Goal: Information Seeking & Learning: Learn about a topic

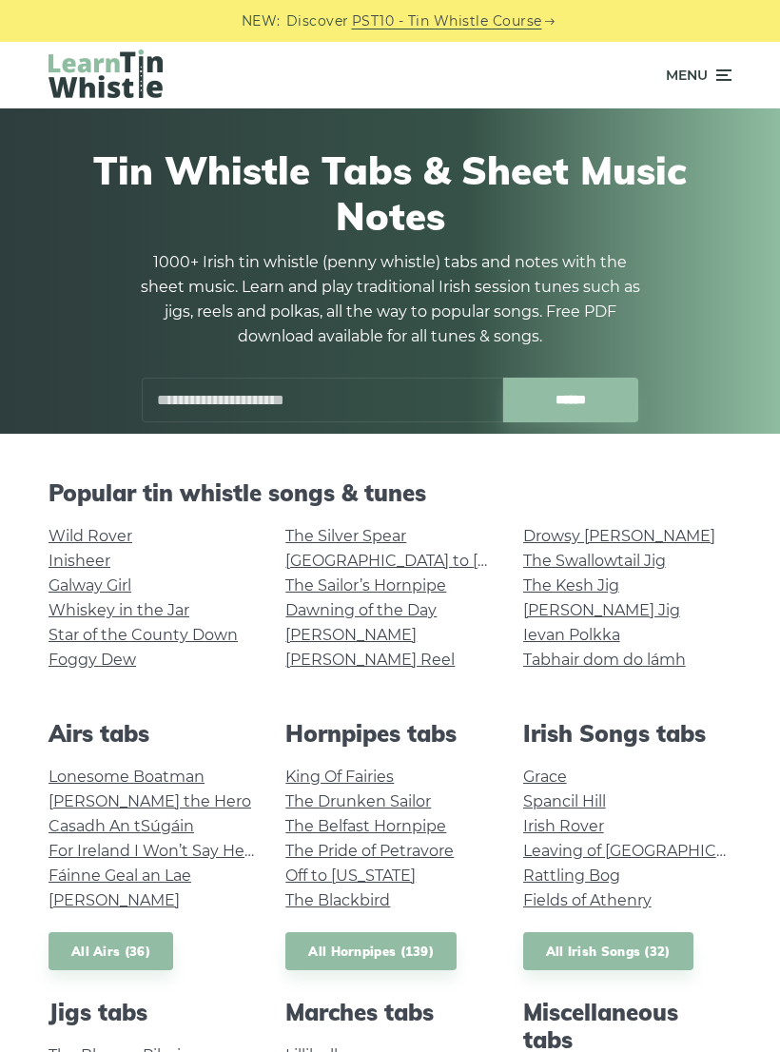
click at [105, 667] on link "Foggy Dew" at bounding box center [93, 660] width 88 height 18
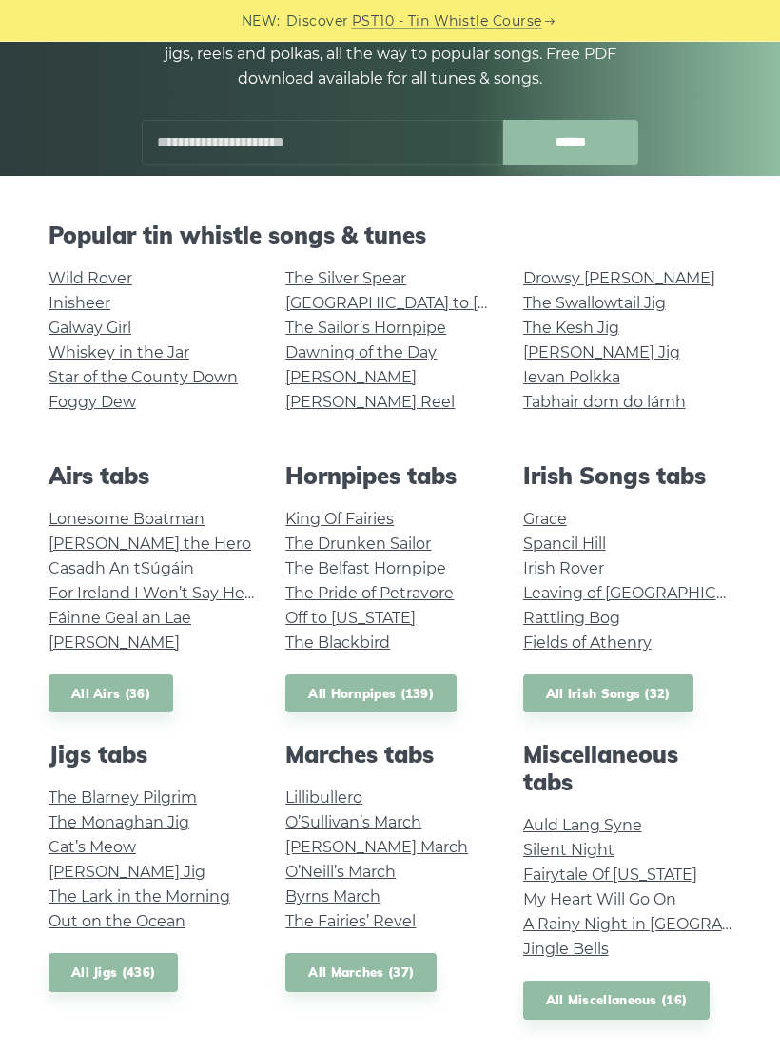
scroll to position [258, 0]
click at [169, 565] on link "Casadh An tSúgáin" at bounding box center [122, 568] width 146 height 18
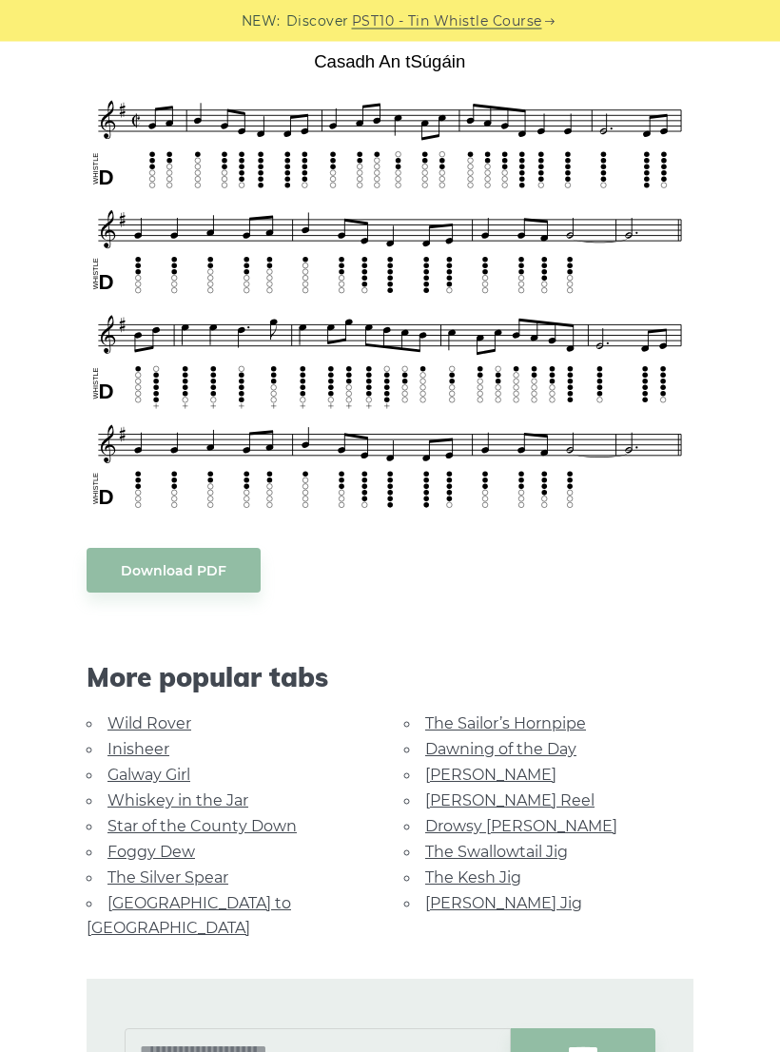
scroll to position [505, 0]
click at [139, 746] on link "Inisheer" at bounding box center [139, 749] width 62 height 18
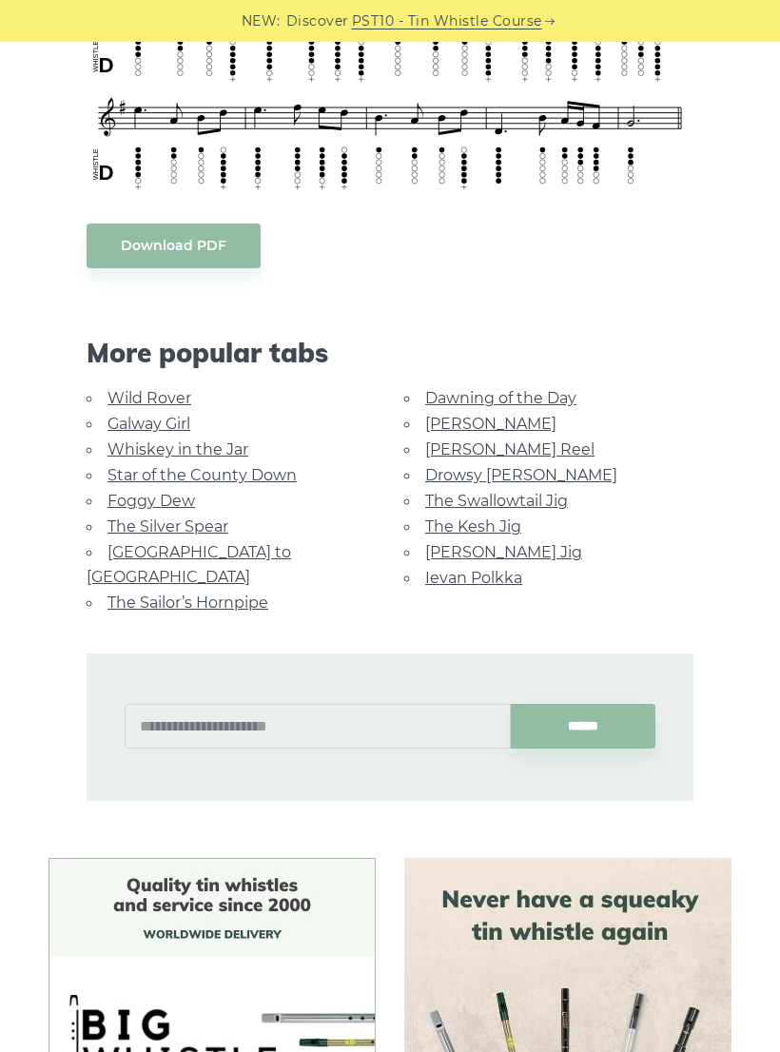
scroll to position [1079, 0]
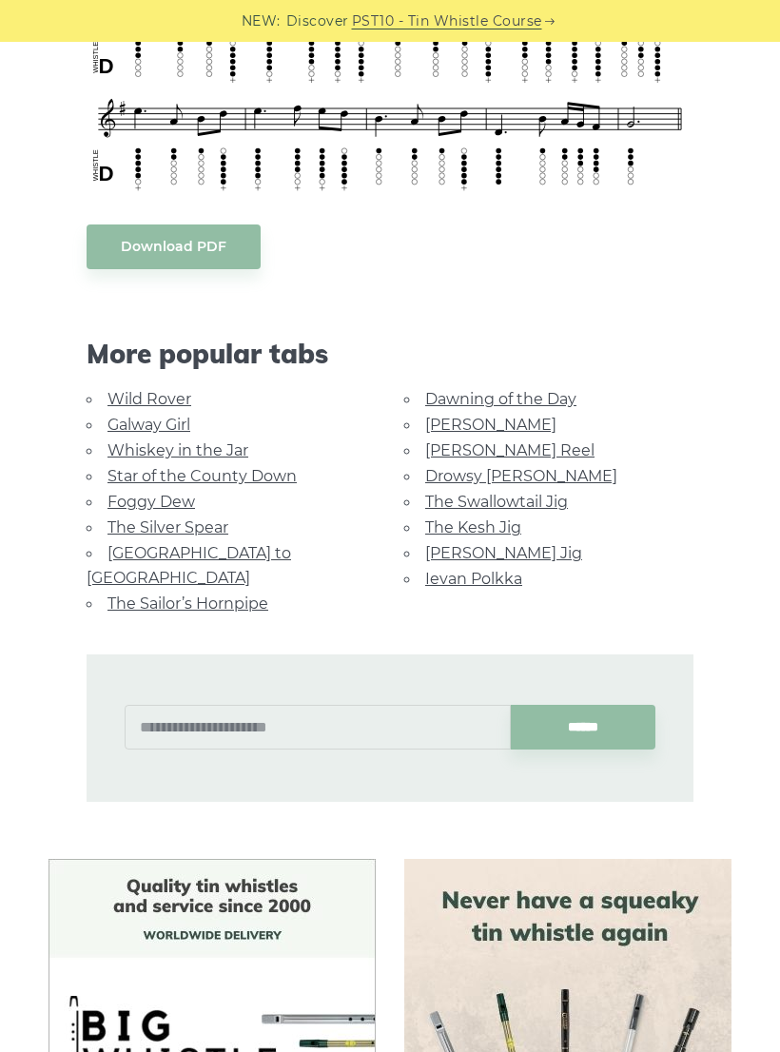
click at [270, 467] on link "Star of the County Down" at bounding box center [202, 476] width 189 height 18
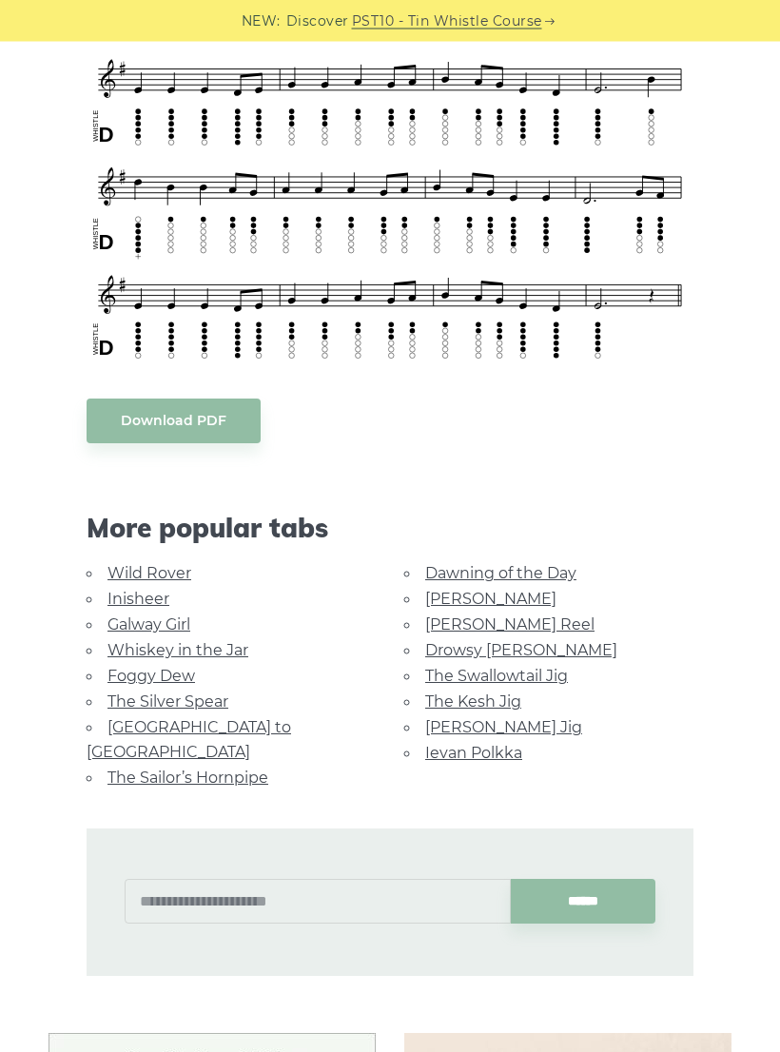
scroll to position [651, 0]
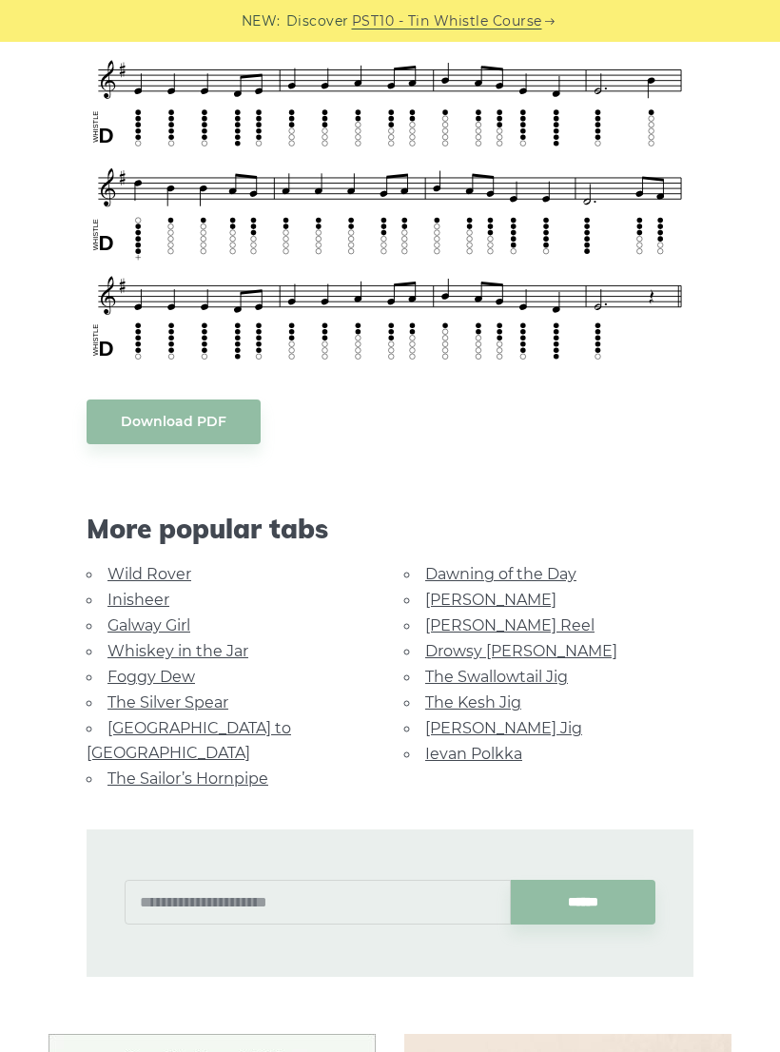
click at [242, 770] on link "The Sailor’s Hornpipe" at bounding box center [188, 779] width 161 height 18
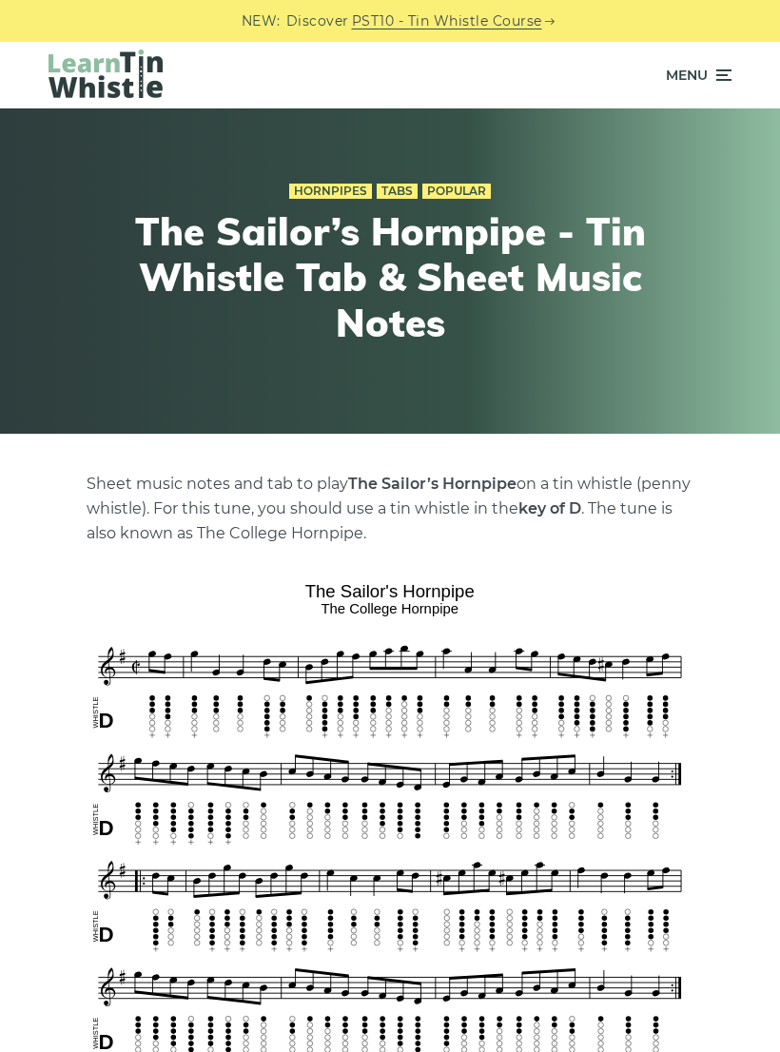
click at [702, 76] on span "Menu" at bounding box center [687, 75] width 42 height 48
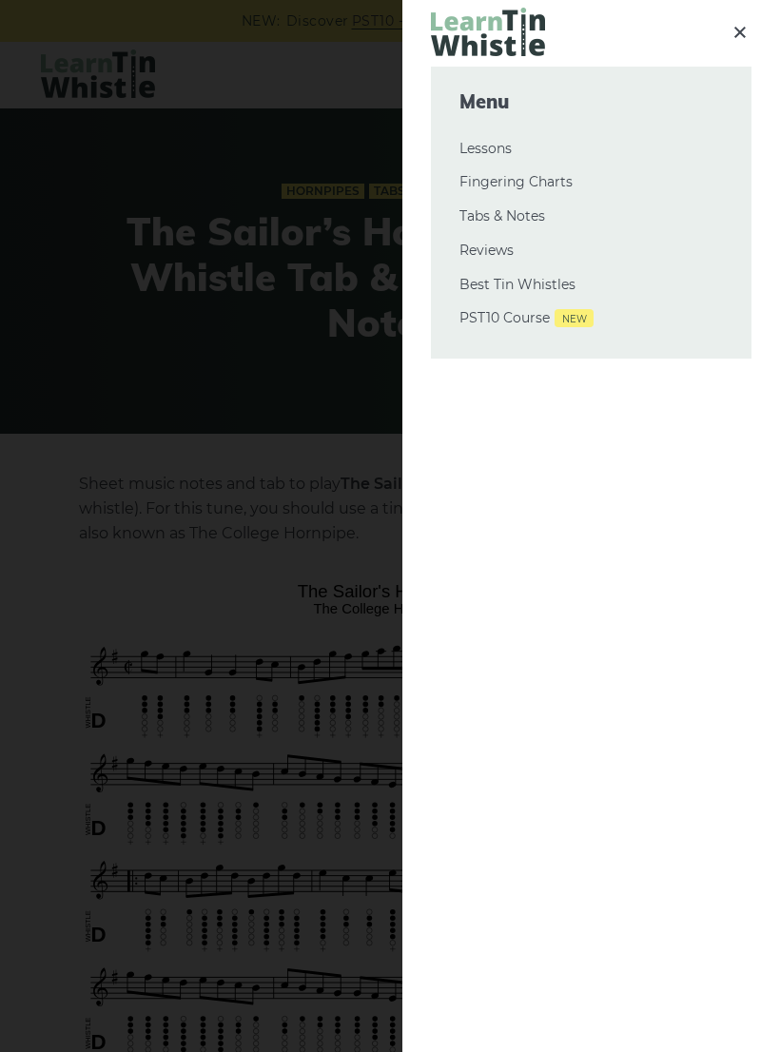
click at [554, 220] on link "Tabs & Notes" at bounding box center [592, 217] width 264 height 23
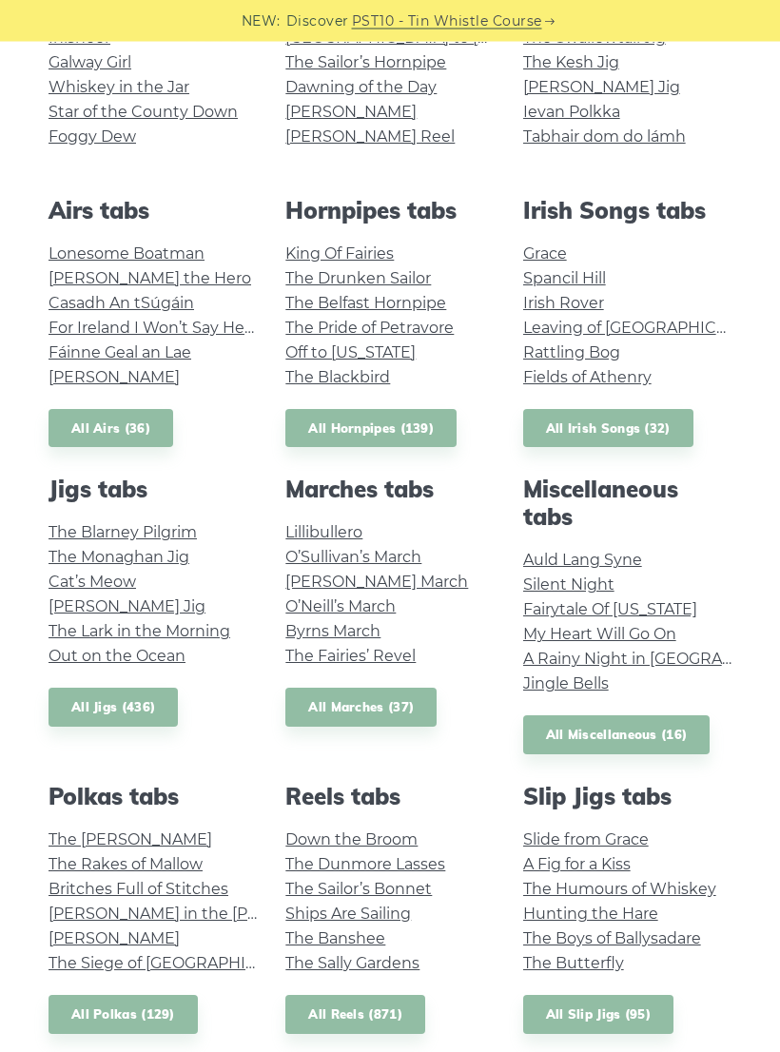
scroll to position [520, 0]
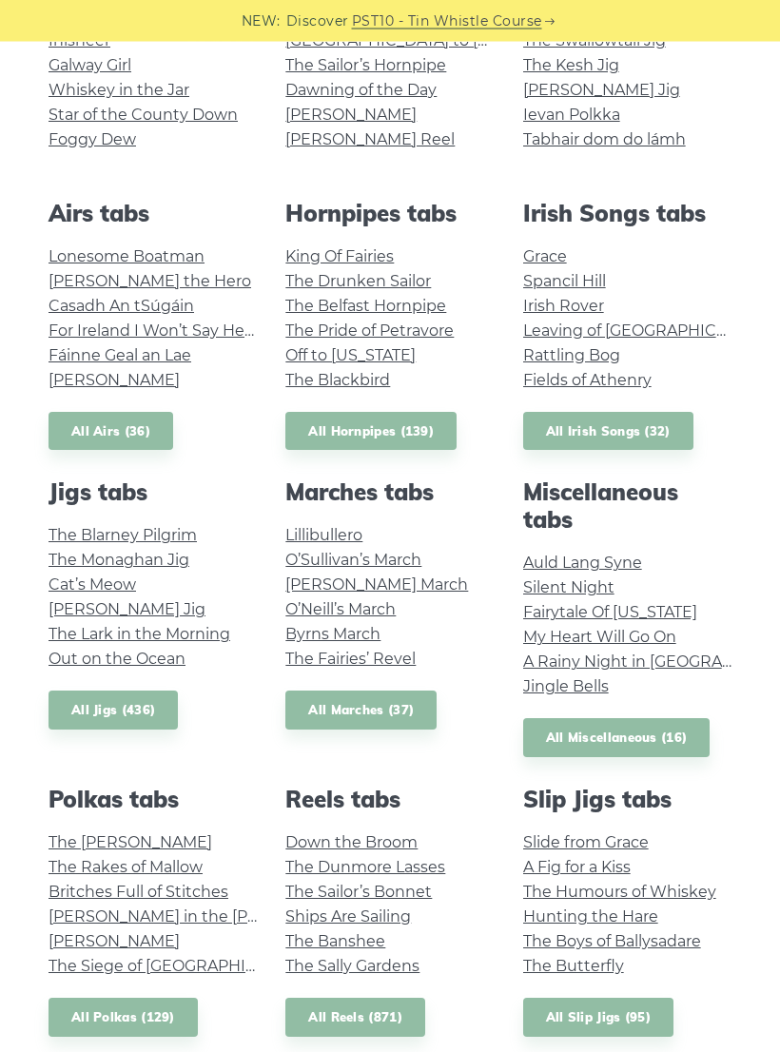
click at [667, 141] on link "Tabhair dom do lámh" at bounding box center [604, 140] width 163 height 18
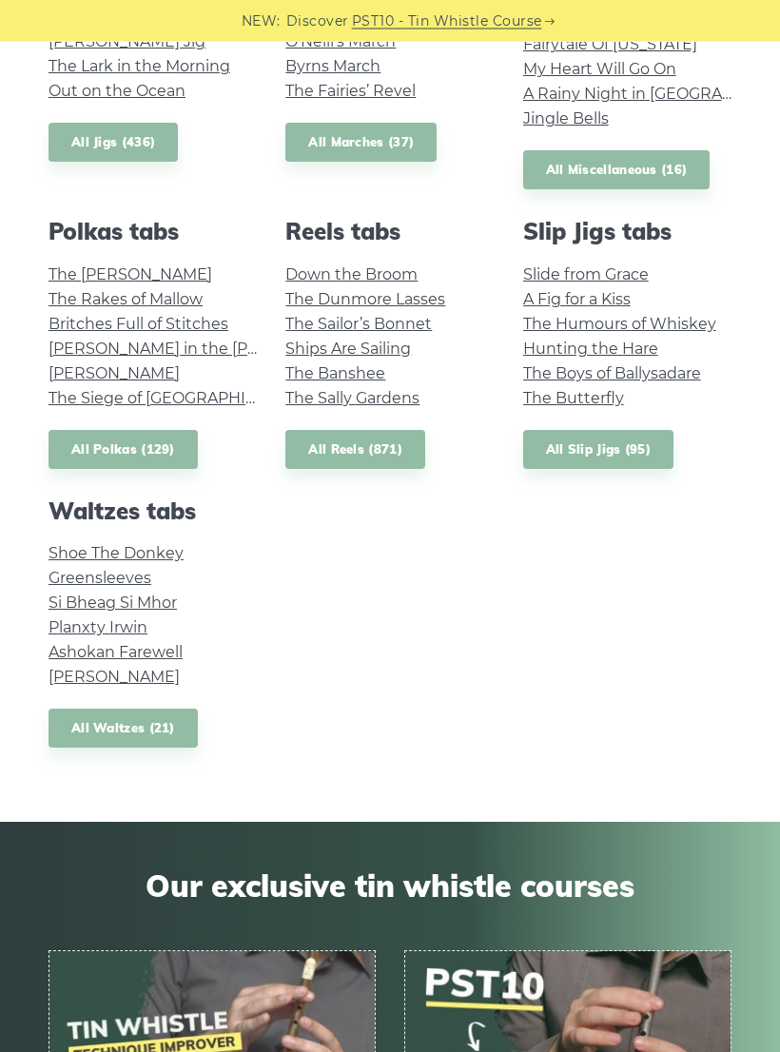
scroll to position [1101, 0]
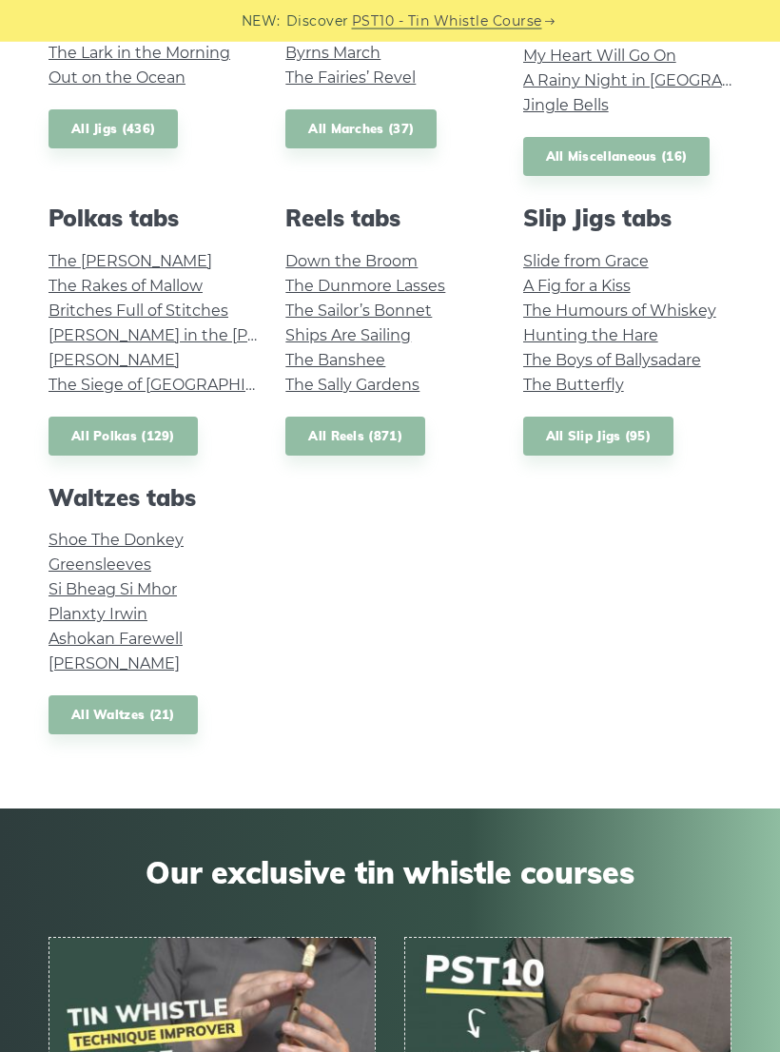
click at [148, 559] on link "Greensleeves" at bounding box center [100, 566] width 103 height 18
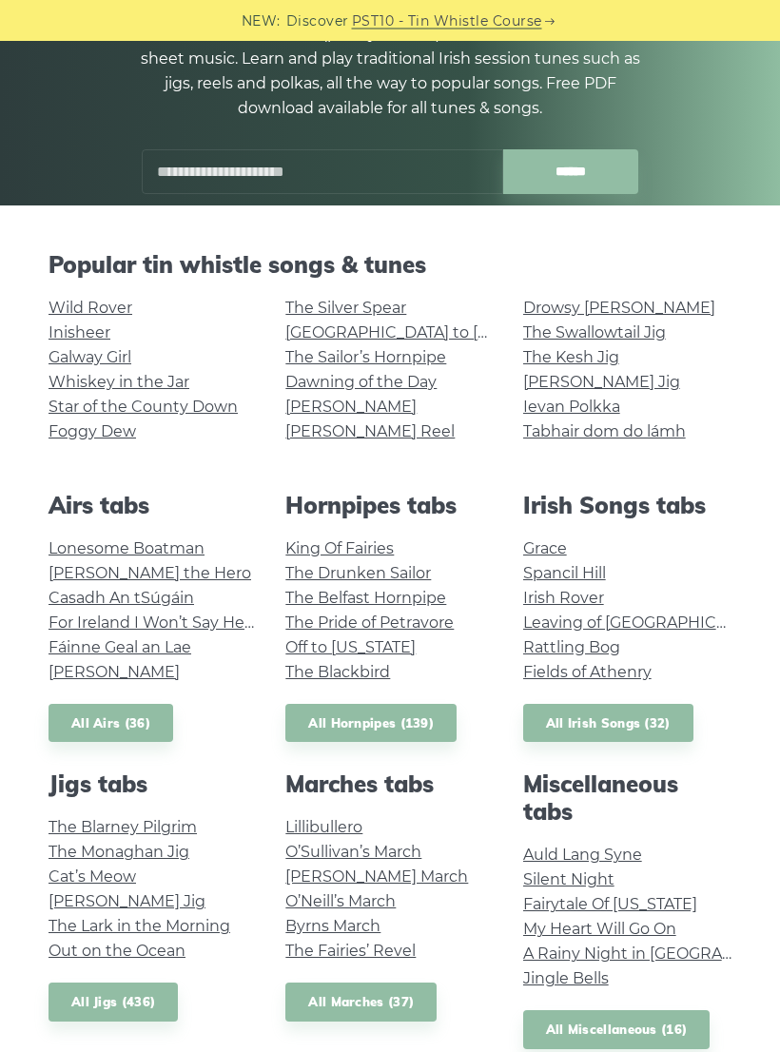
scroll to position [230, 0]
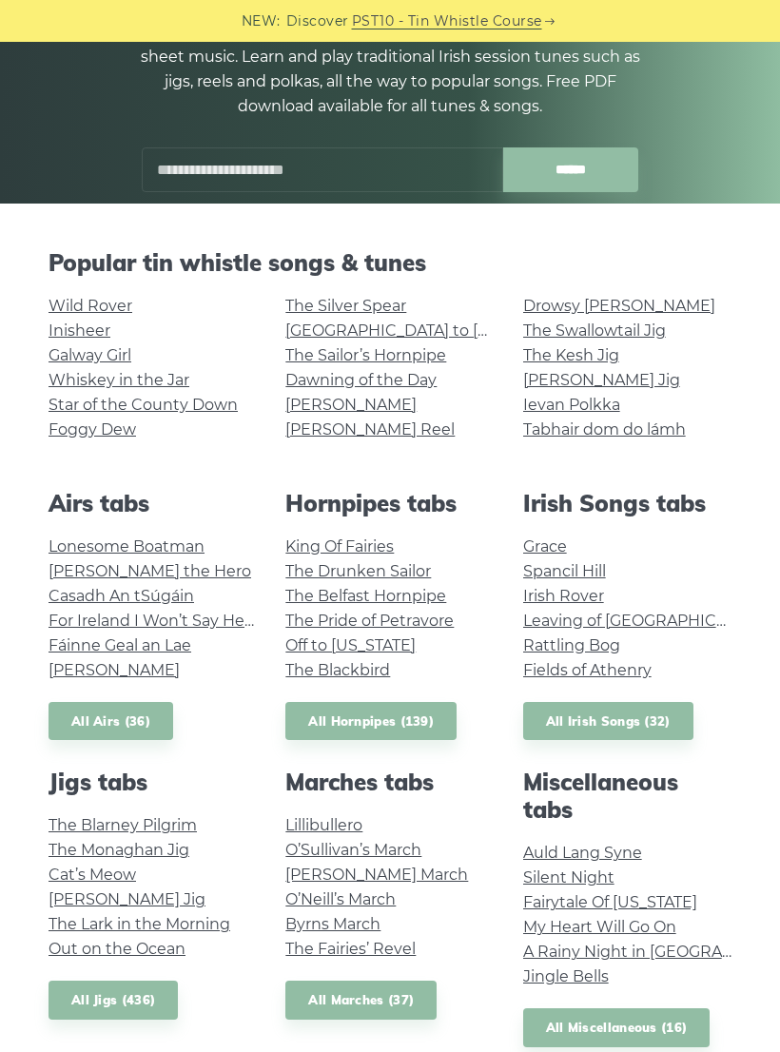
click at [157, 718] on link "All Airs (36)" at bounding box center [111, 721] width 125 height 39
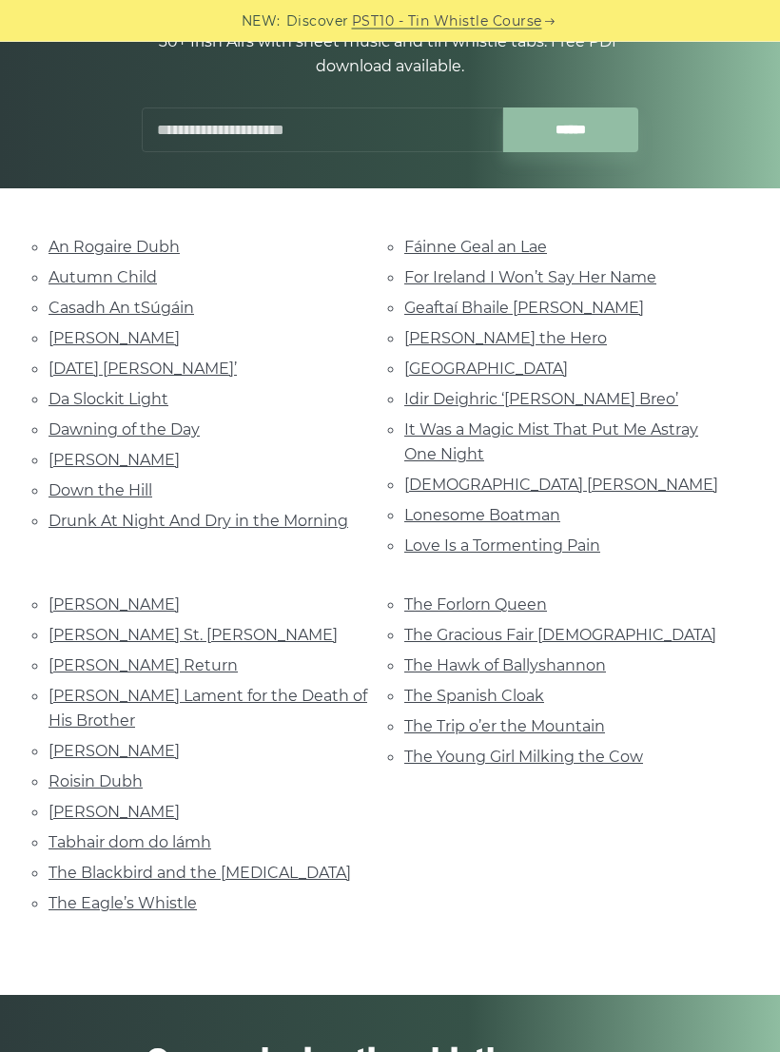
scroll to position [245, 0]
click at [513, 309] on link "Geaftaí Bhaile Buí" at bounding box center [524, 308] width 240 height 18
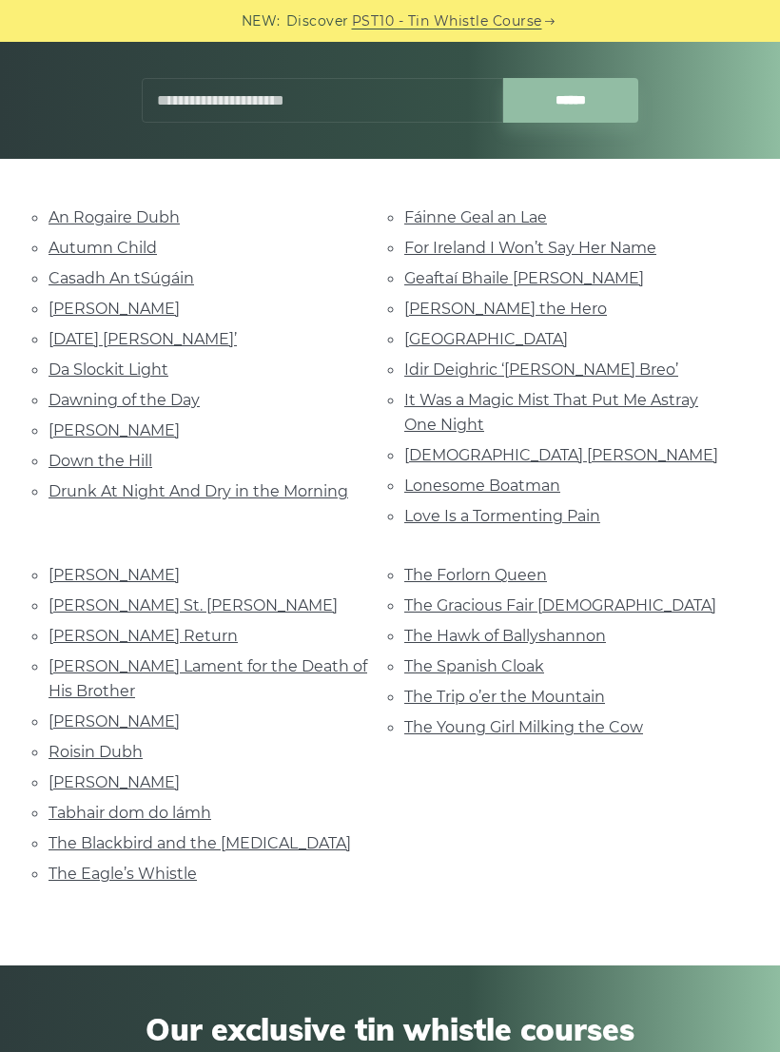
click at [546, 367] on link "Idir Deighric ‘gus Breo’" at bounding box center [541, 370] width 274 height 18
click at [534, 477] on link "Lonesome Boatman" at bounding box center [482, 486] width 156 height 18
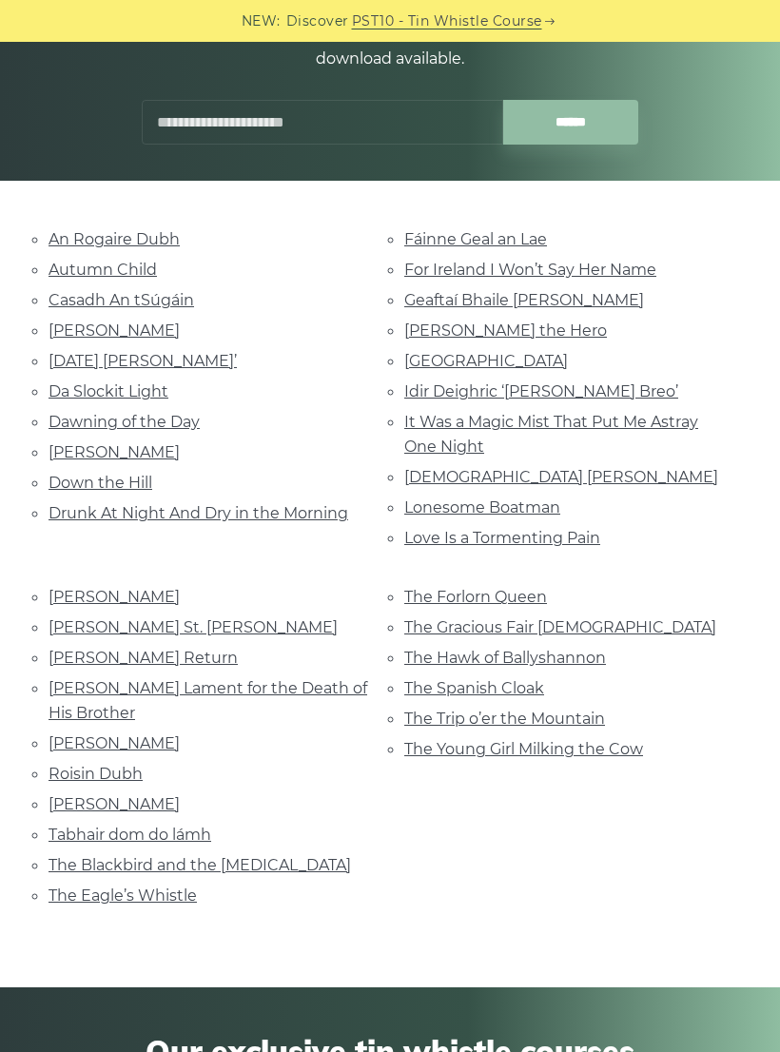
scroll to position [226, 0]
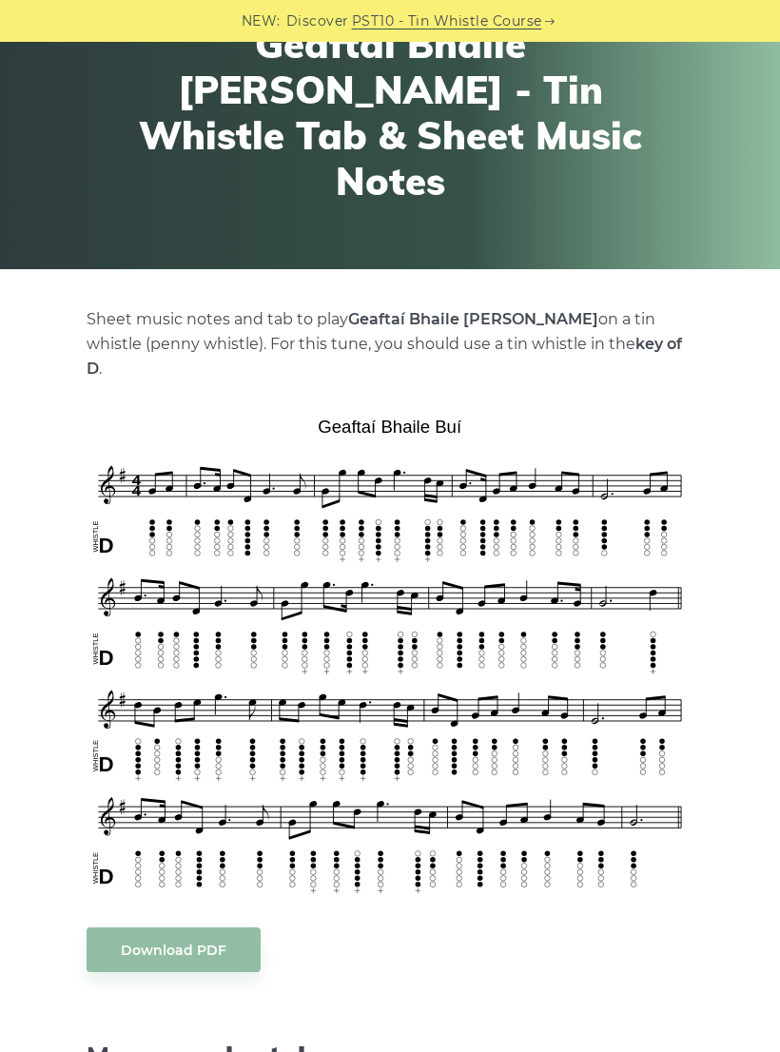
scroll to position [166, 0]
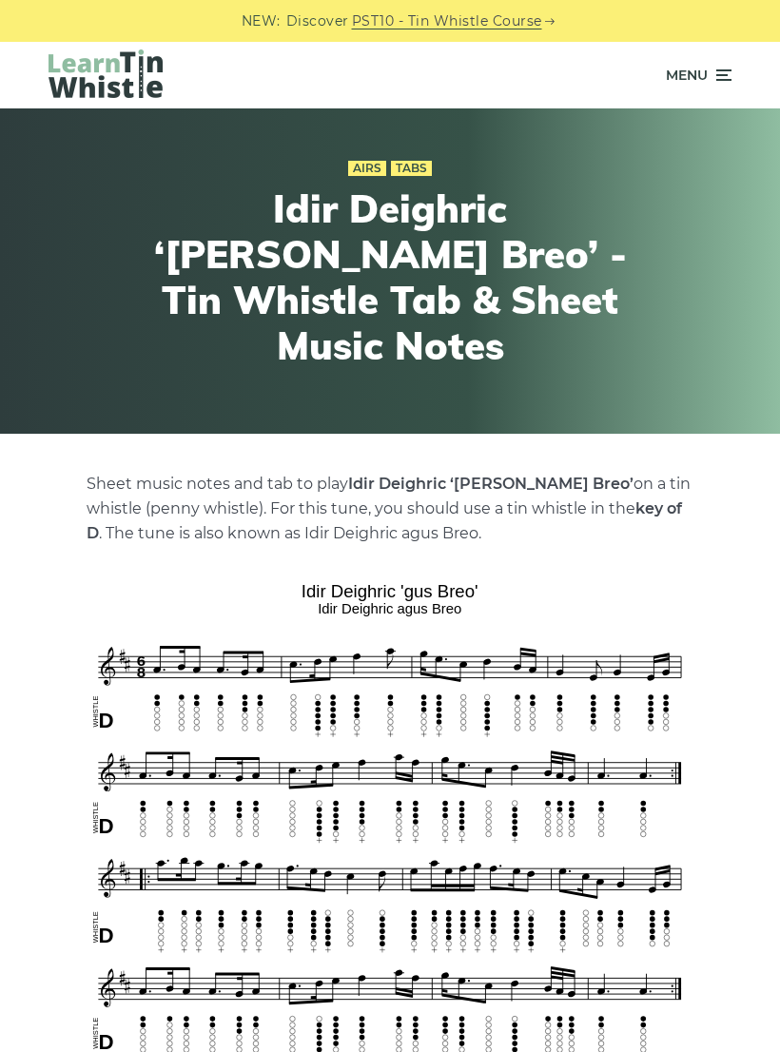
click at [711, 69] on span "Menu" at bounding box center [699, 75] width 66 height 48
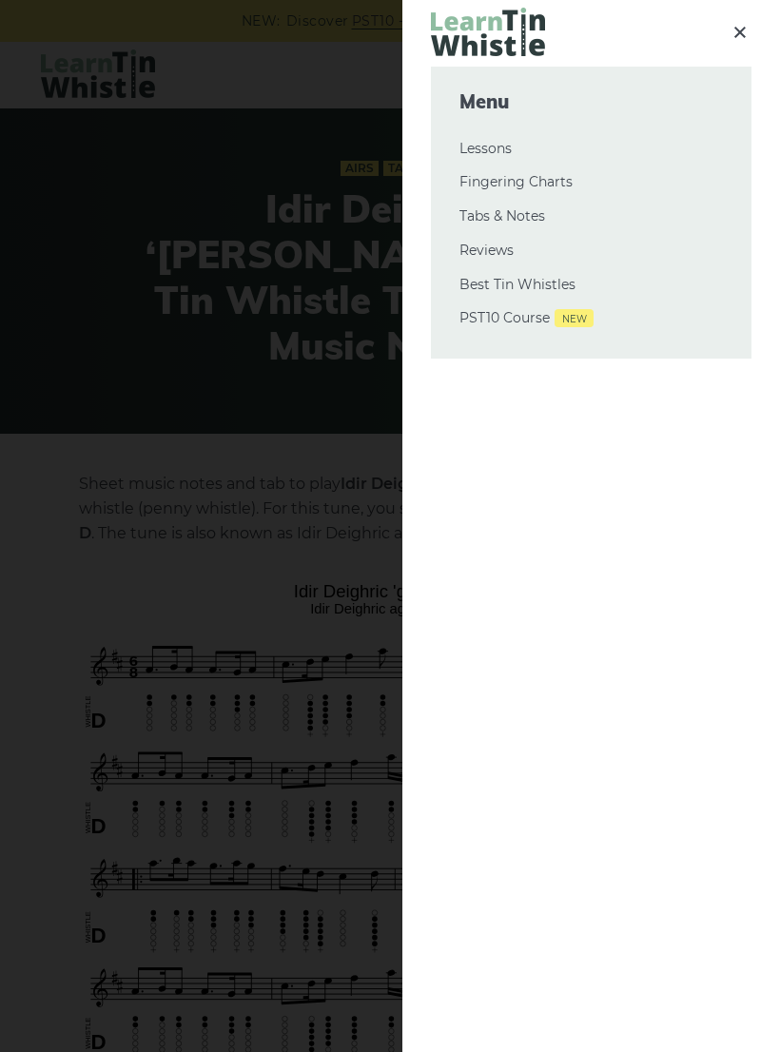
click at [340, 498] on div at bounding box center [390, 526] width 780 height 1052
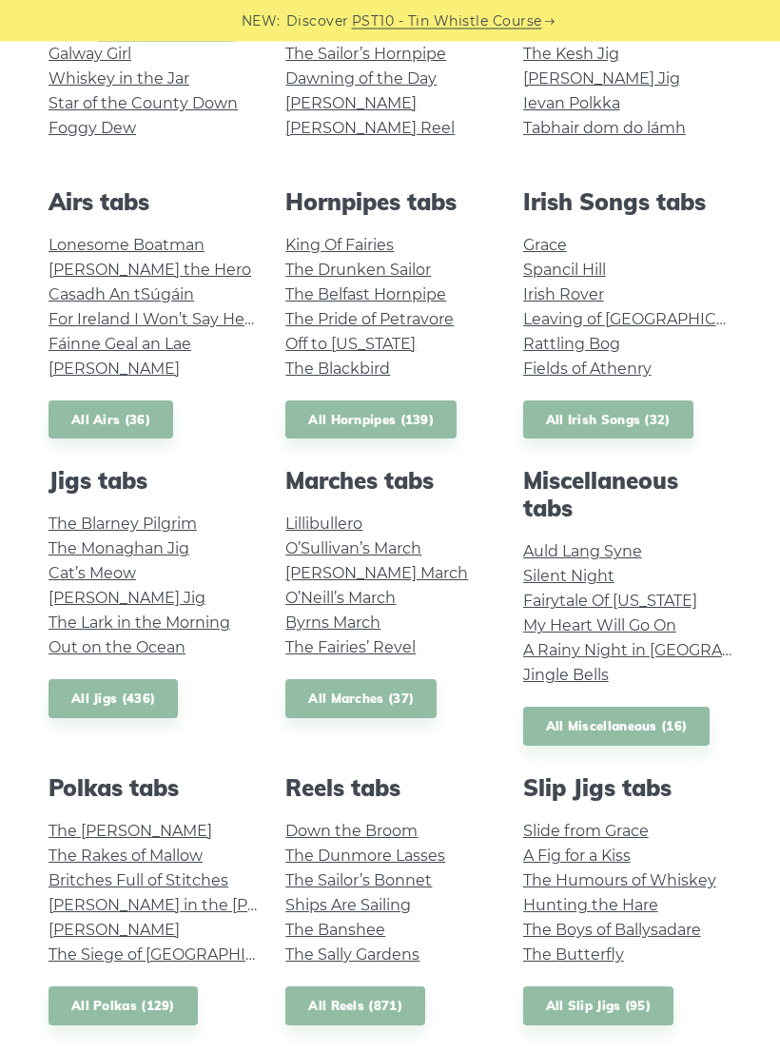
scroll to position [533, 0]
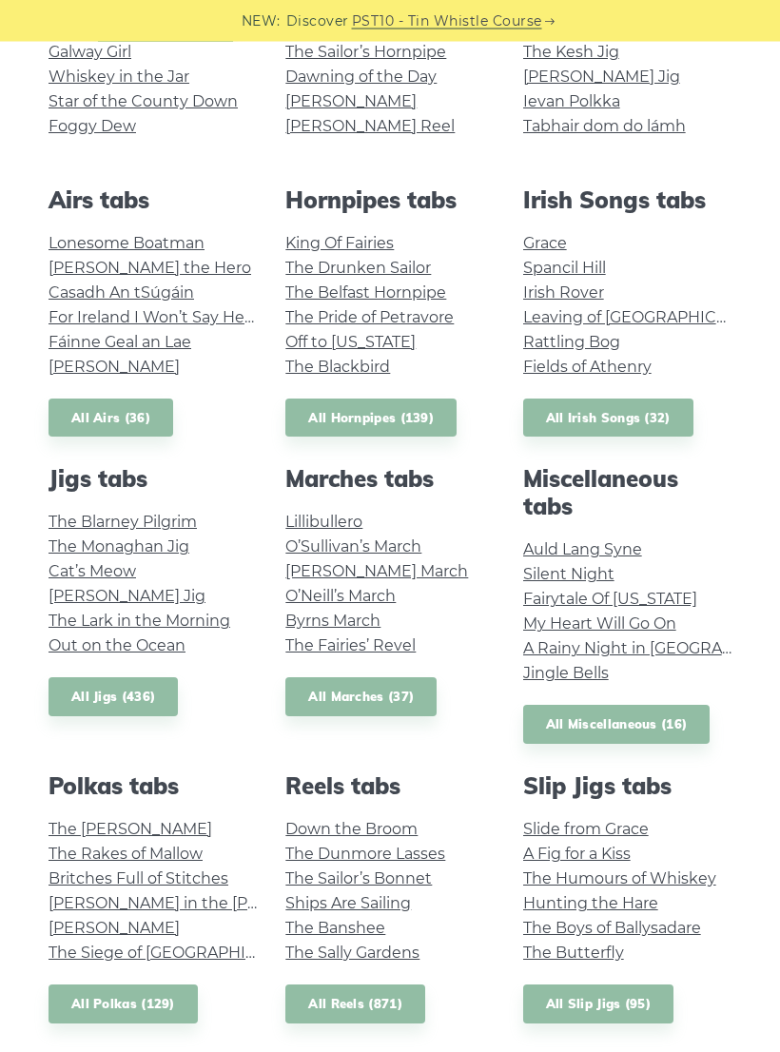
click at [669, 316] on link "Leaving of [GEOGRAPHIC_DATA]" at bounding box center [645, 318] width 245 height 18
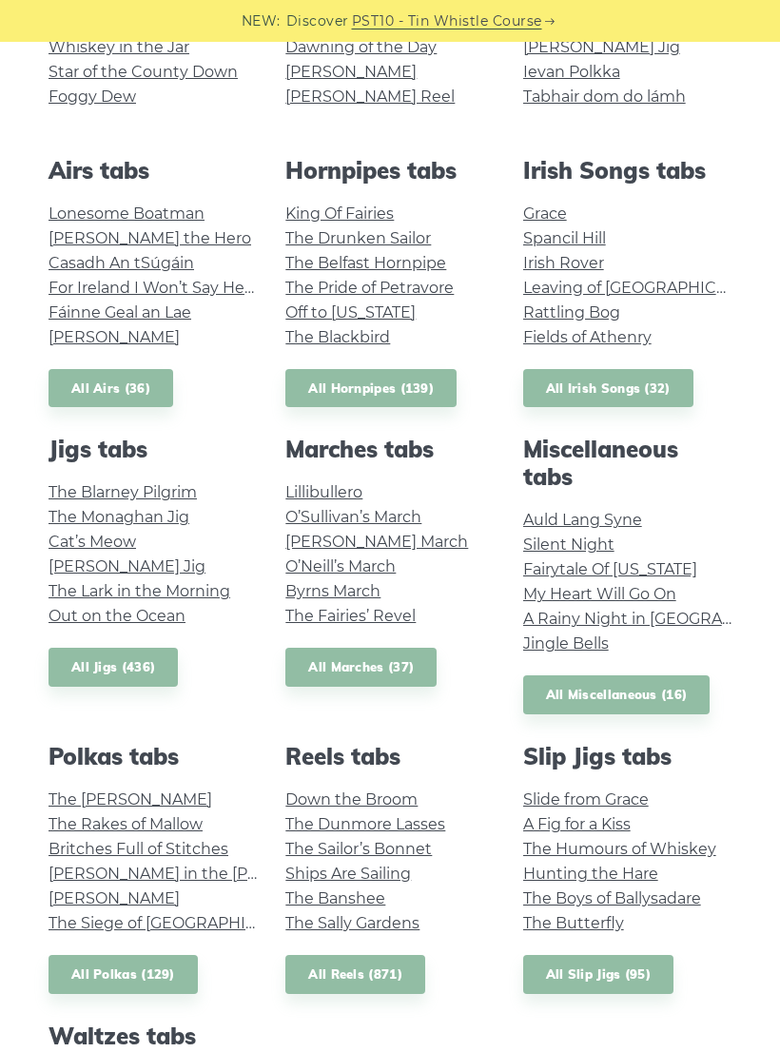
click at [672, 702] on link "All Miscellaneous (16)" at bounding box center [616, 695] width 187 height 39
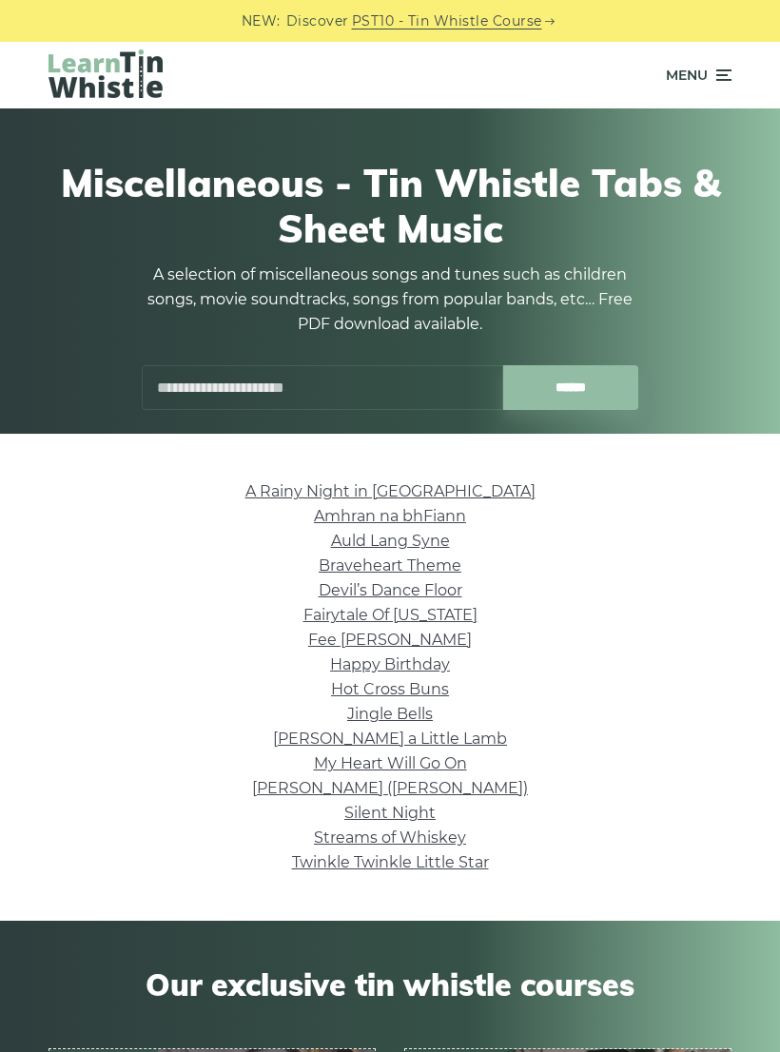
click at [432, 667] on link "Happy Birthday" at bounding box center [390, 665] width 120 height 18
click at [405, 486] on link "A Rainy Night in [GEOGRAPHIC_DATA]" at bounding box center [390, 491] width 290 height 18
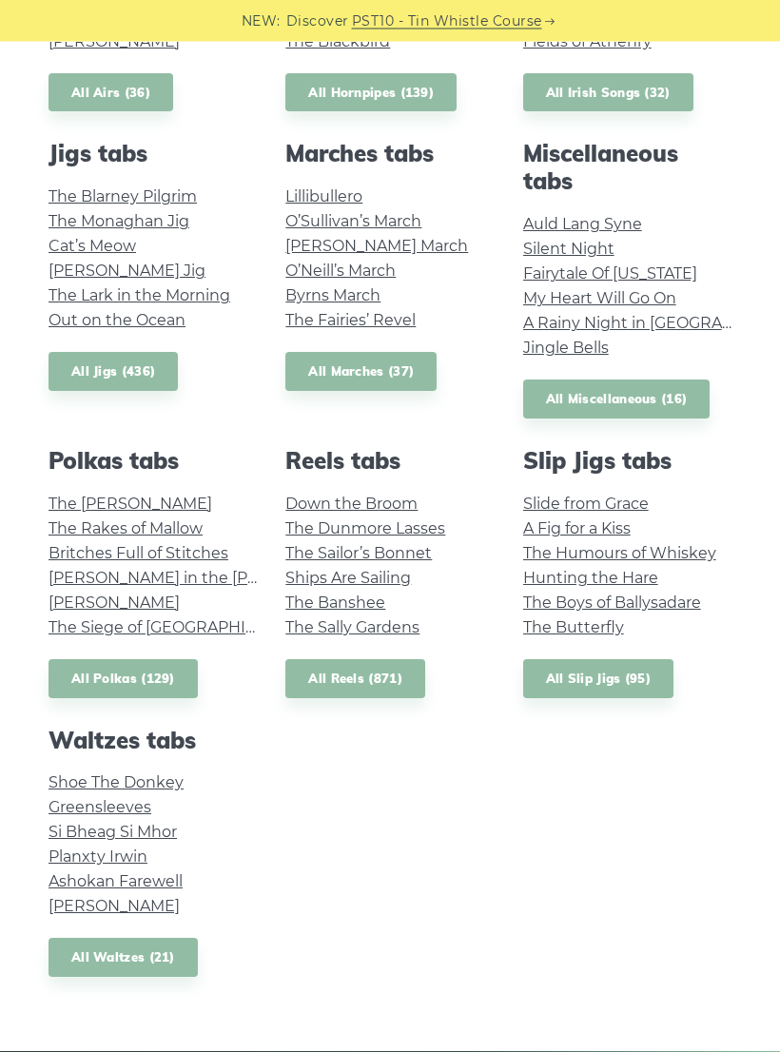
scroll to position [886, 0]
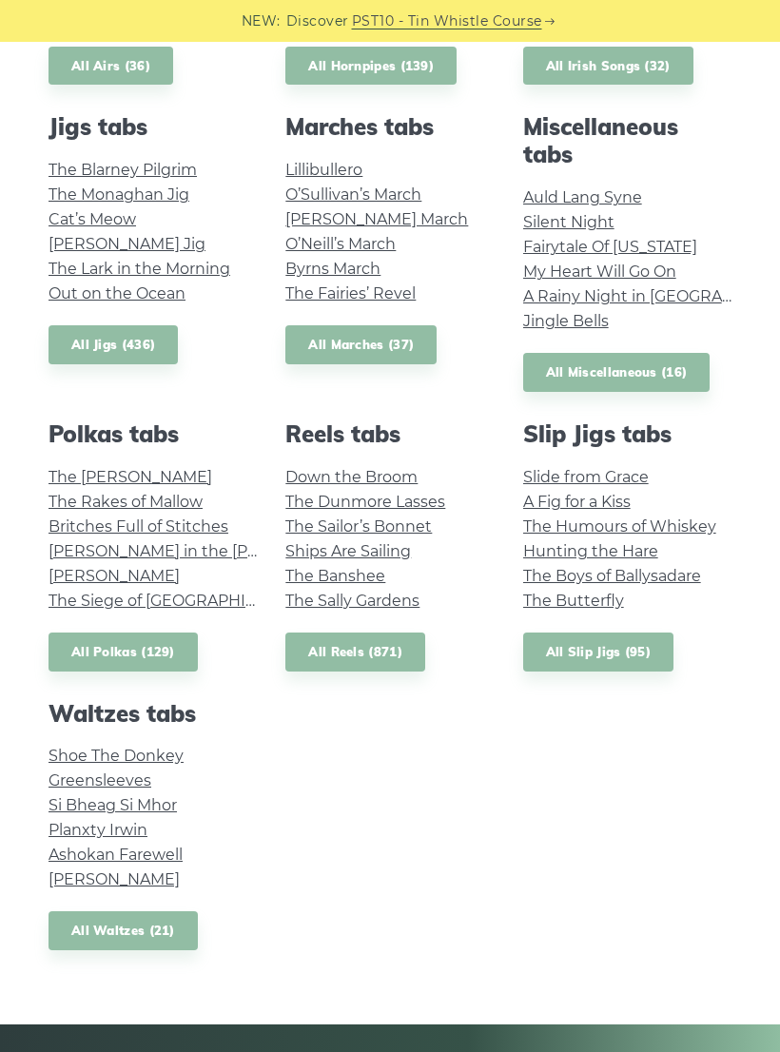
click at [170, 916] on link "All Waltzes (21)" at bounding box center [123, 931] width 149 height 39
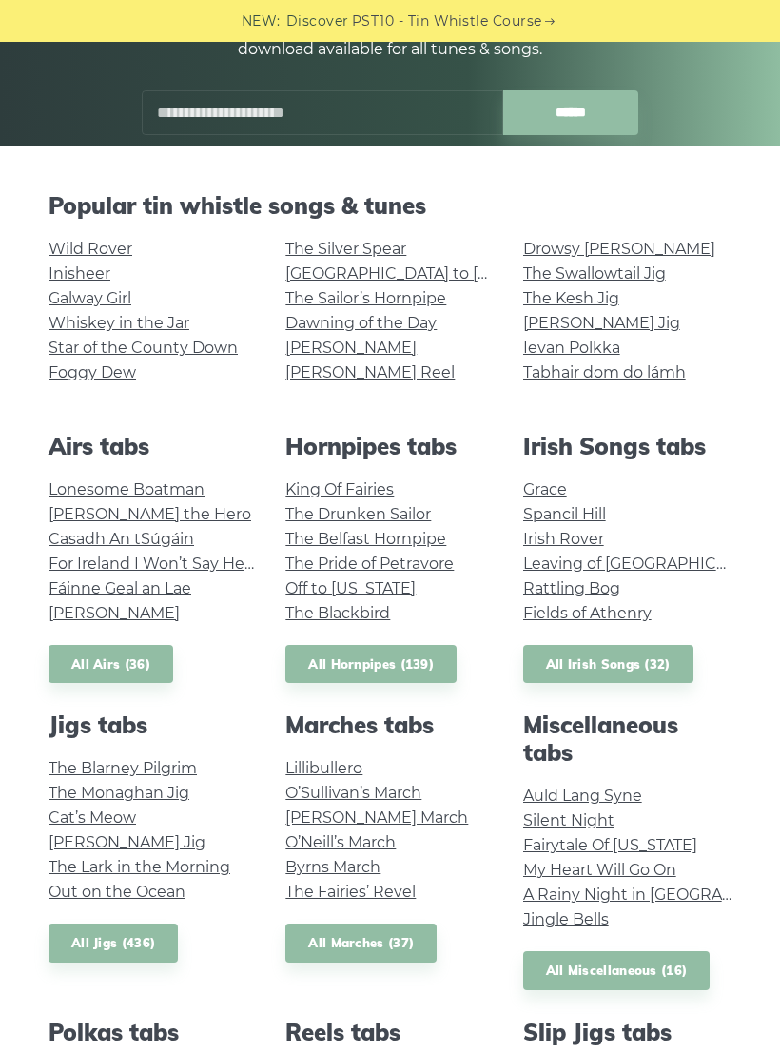
scroll to position [283, 0]
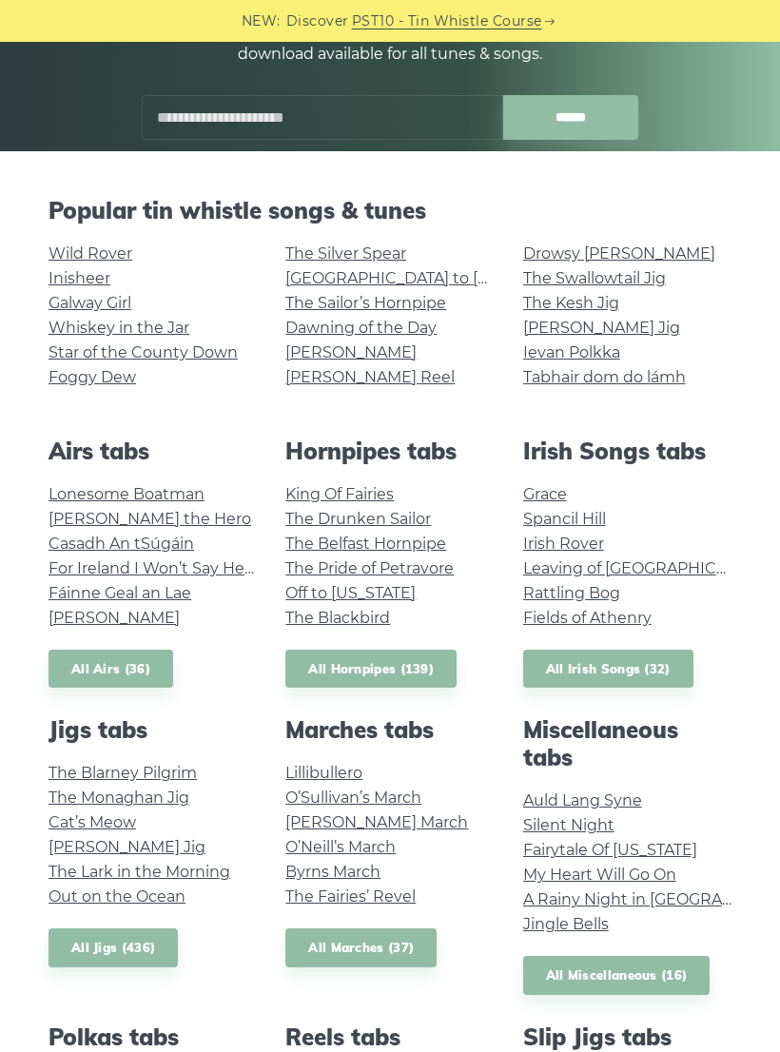
click at [665, 666] on link "All Irish Songs (32)" at bounding box center [608, 669] width 170 height 39
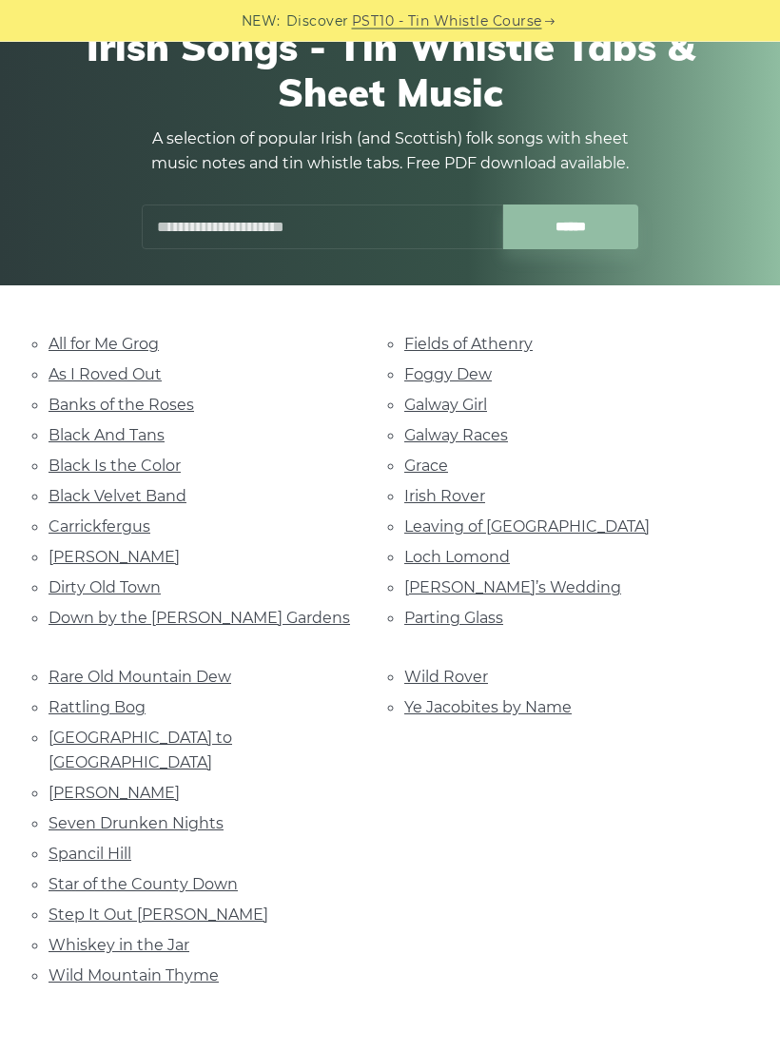
scroll to position [148, 0]
click at [482, 610] on link "Parting Glass" at bounding box center [453, 618] width 99 height 18
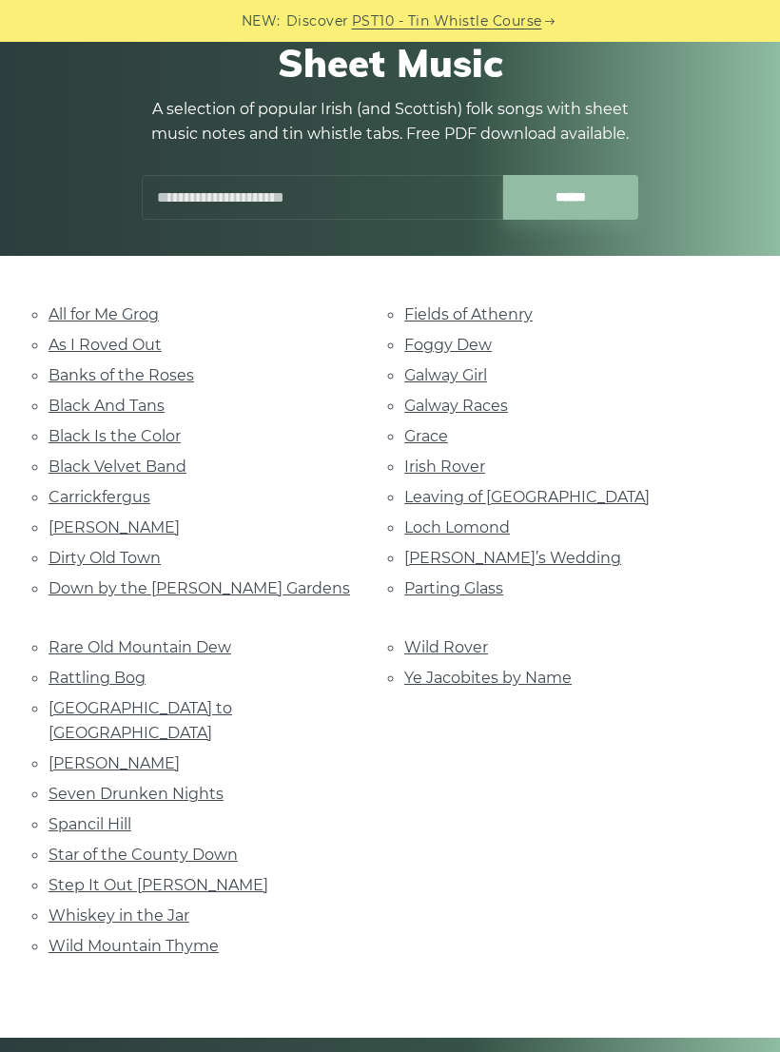
click at [117, 557] on link "Dirty Old Town" at bounding box center [105, 558] width 112 height 18
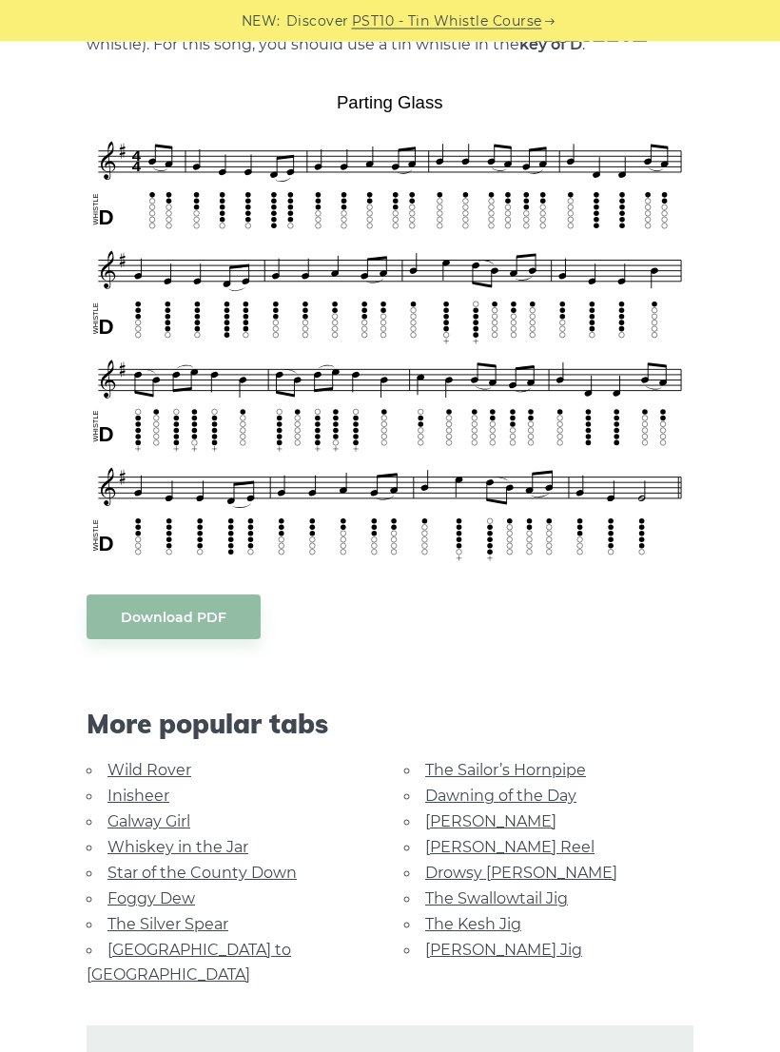
scroll to position [464, 0]
click at [184, 893] on link "Foggy Dew" at bounding box center [152, 899] width 88 height 18
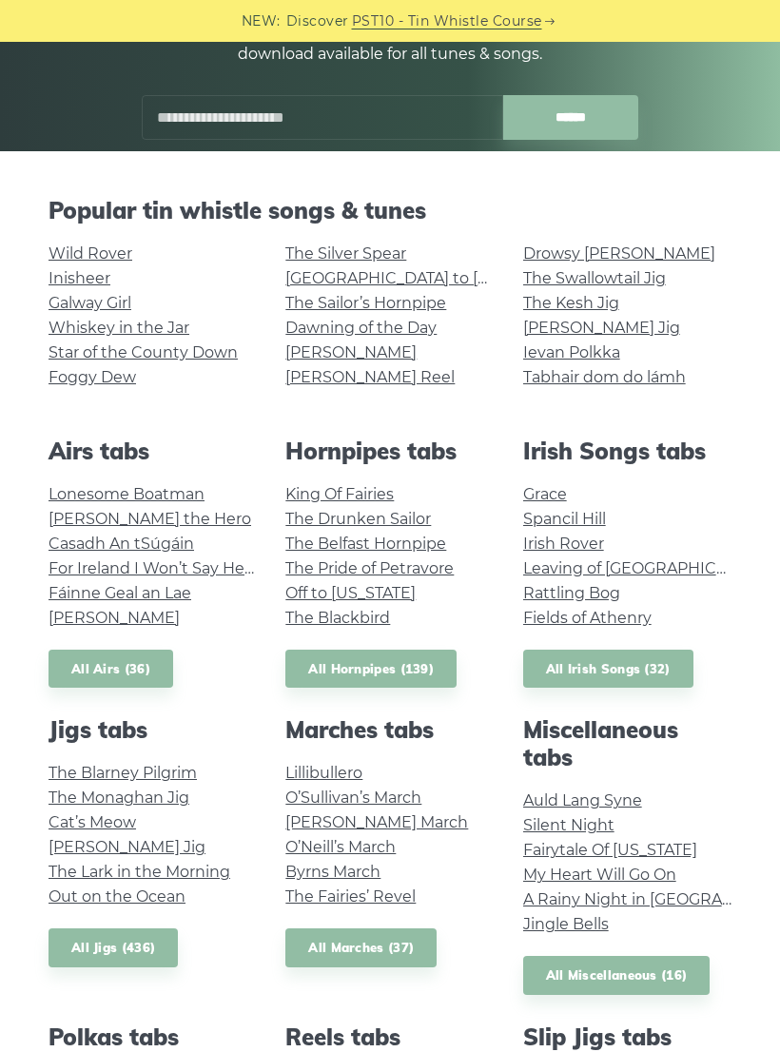
click at [618, 793] on link "Auld Lang Syne" at bounding box center [582, 801] width 119 height 18
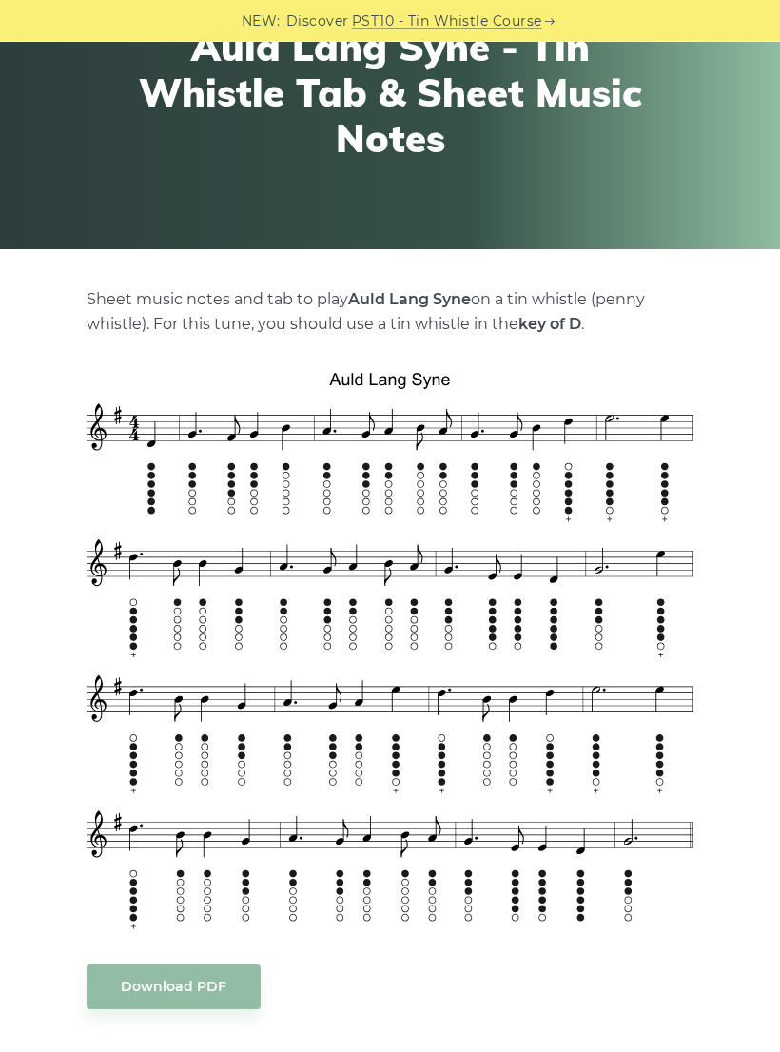
scroll to position [186, 0]
